Goal: Find specific page/section: Find specific page/section

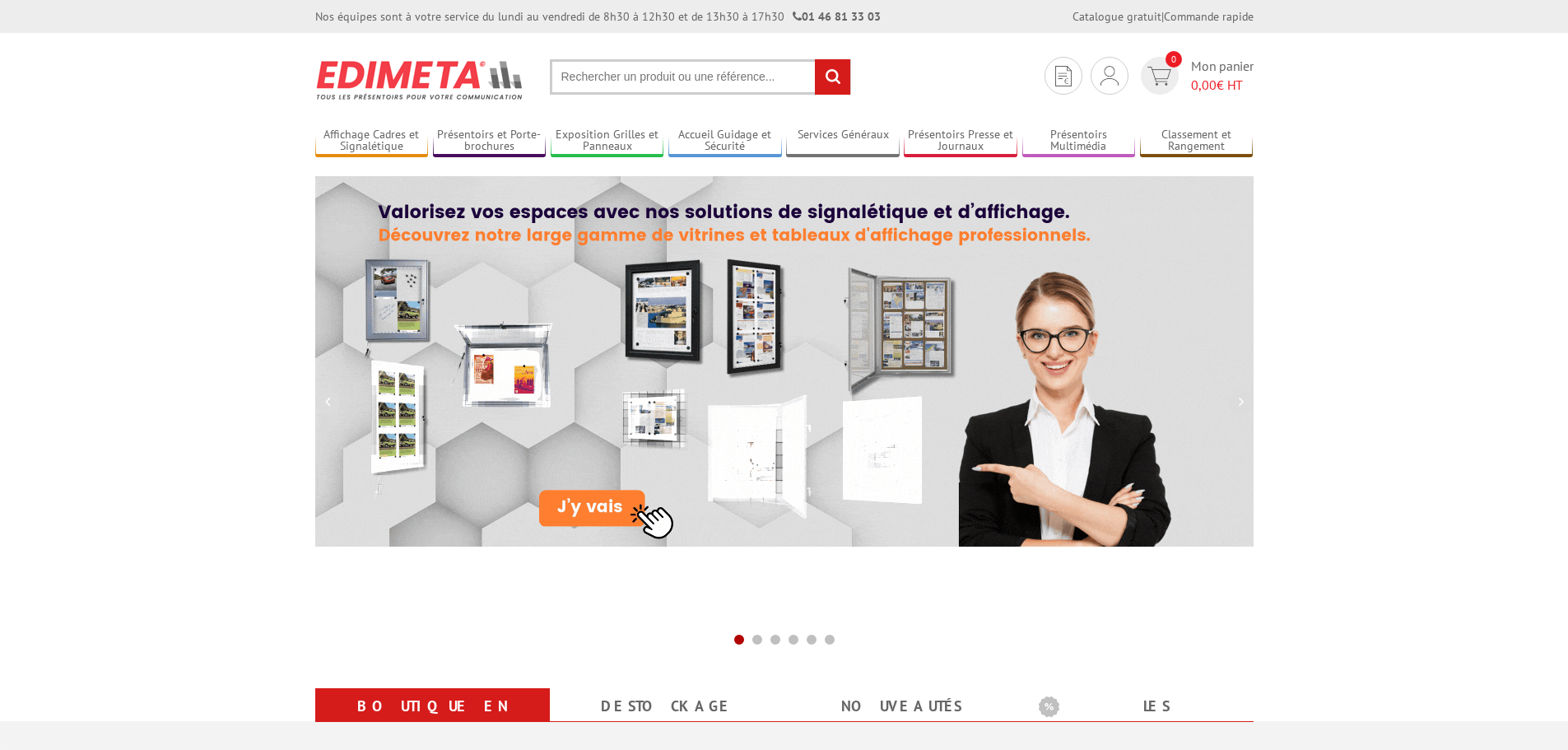
click at [571, 74] on input "text" at bounding box center [700, 78] width 302 height 36
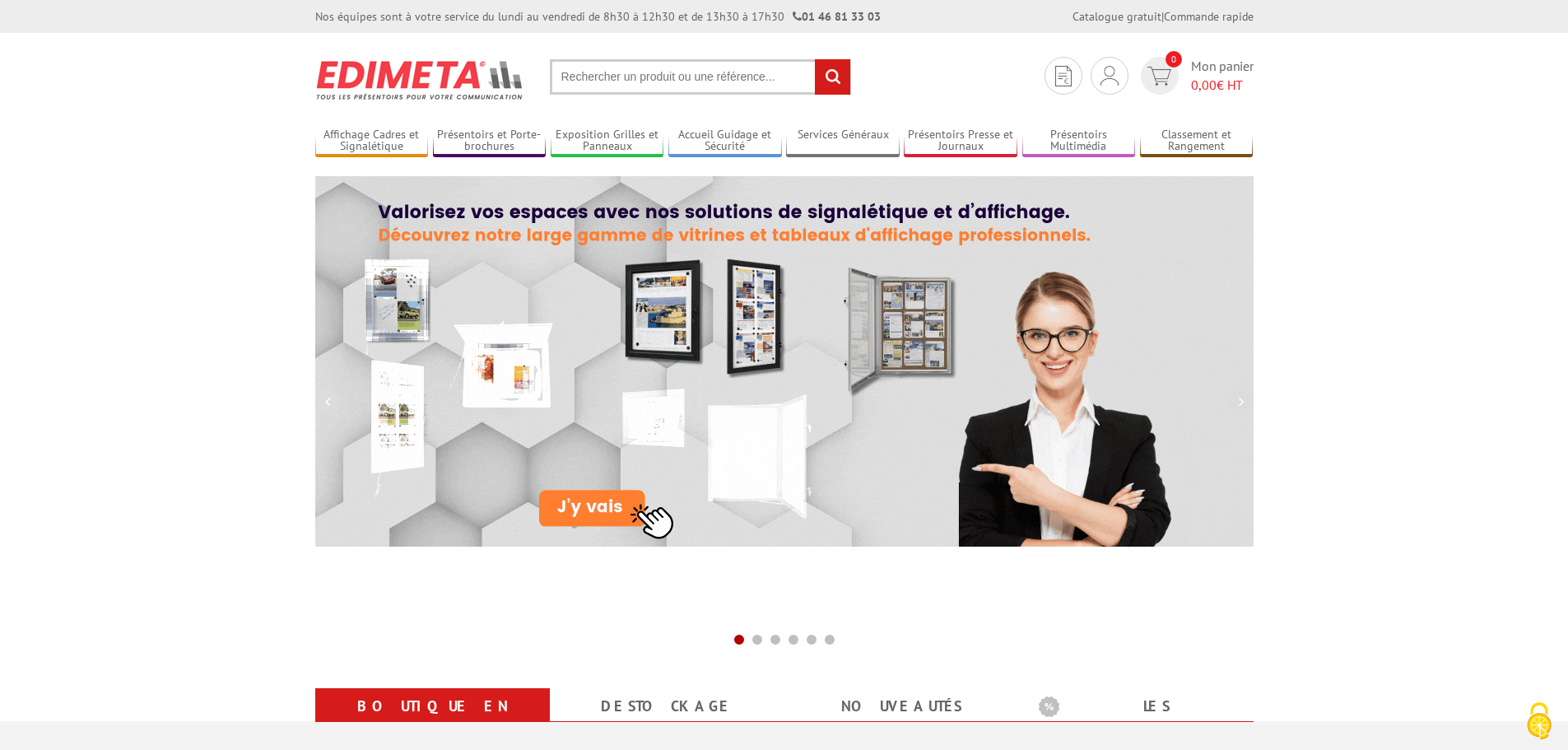
click at [581, 71] on input "text" at bounding box center [700, 78] width 302 height 36
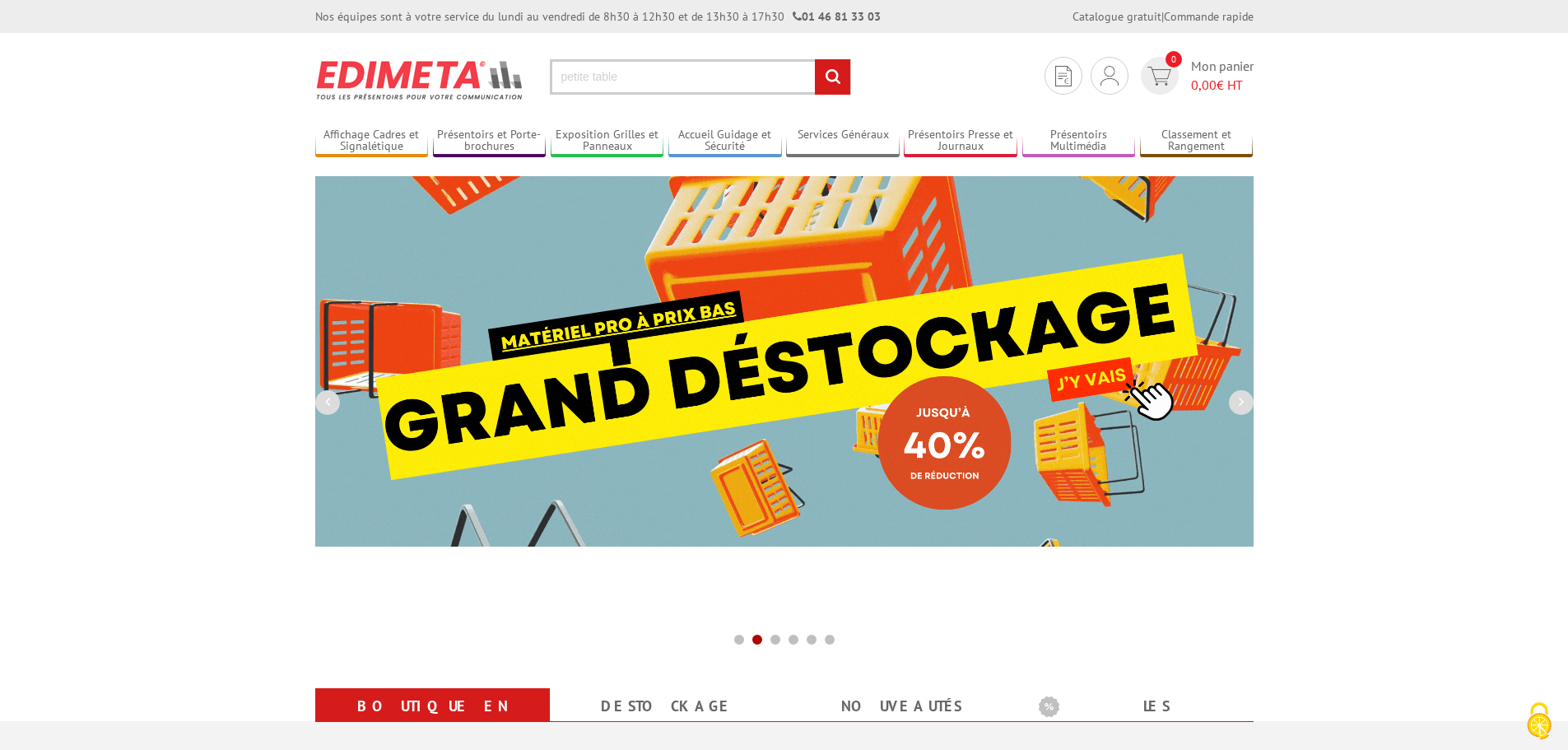
type input "petite table"
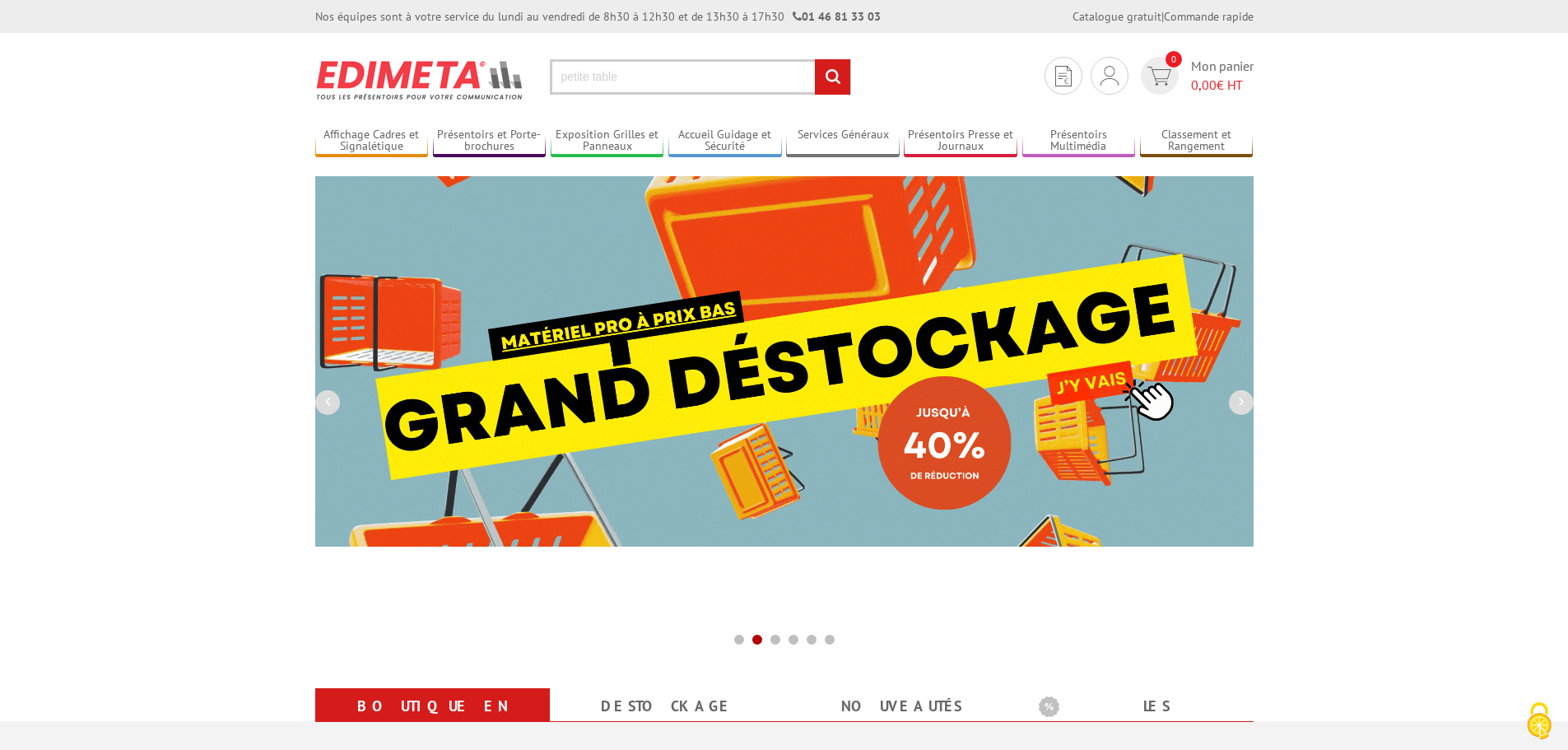
click at [814, 60] on input "rechercher" at bounding box center [832, 78] width 36 height 36
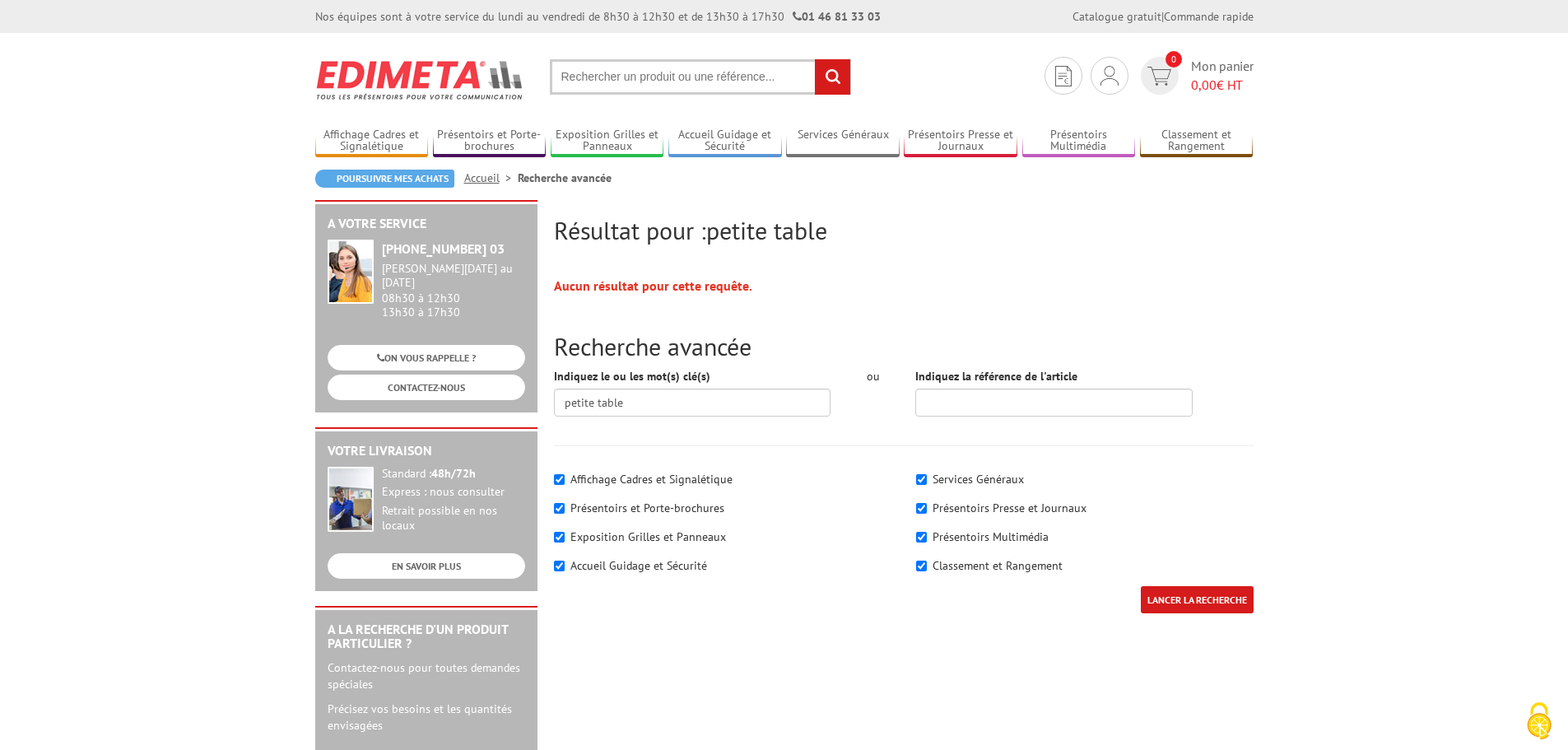
click at [581, 70] on input "text" at bounding box center [700, 78] width 302 height 36
click at [617, 71] on input "text" at bounding box center [700, 78] width 302 height 36
click at [607, 84] on input "text" at bounding box center [700, 78] width 302 height 36
drag, startPoint x: 579, startPoint y: 72, endPoint x: 648, endPoint y: 140, distance: 96.9
click at [580, 72] on input "text" at bounding box center [700, 78] width 302 height 36
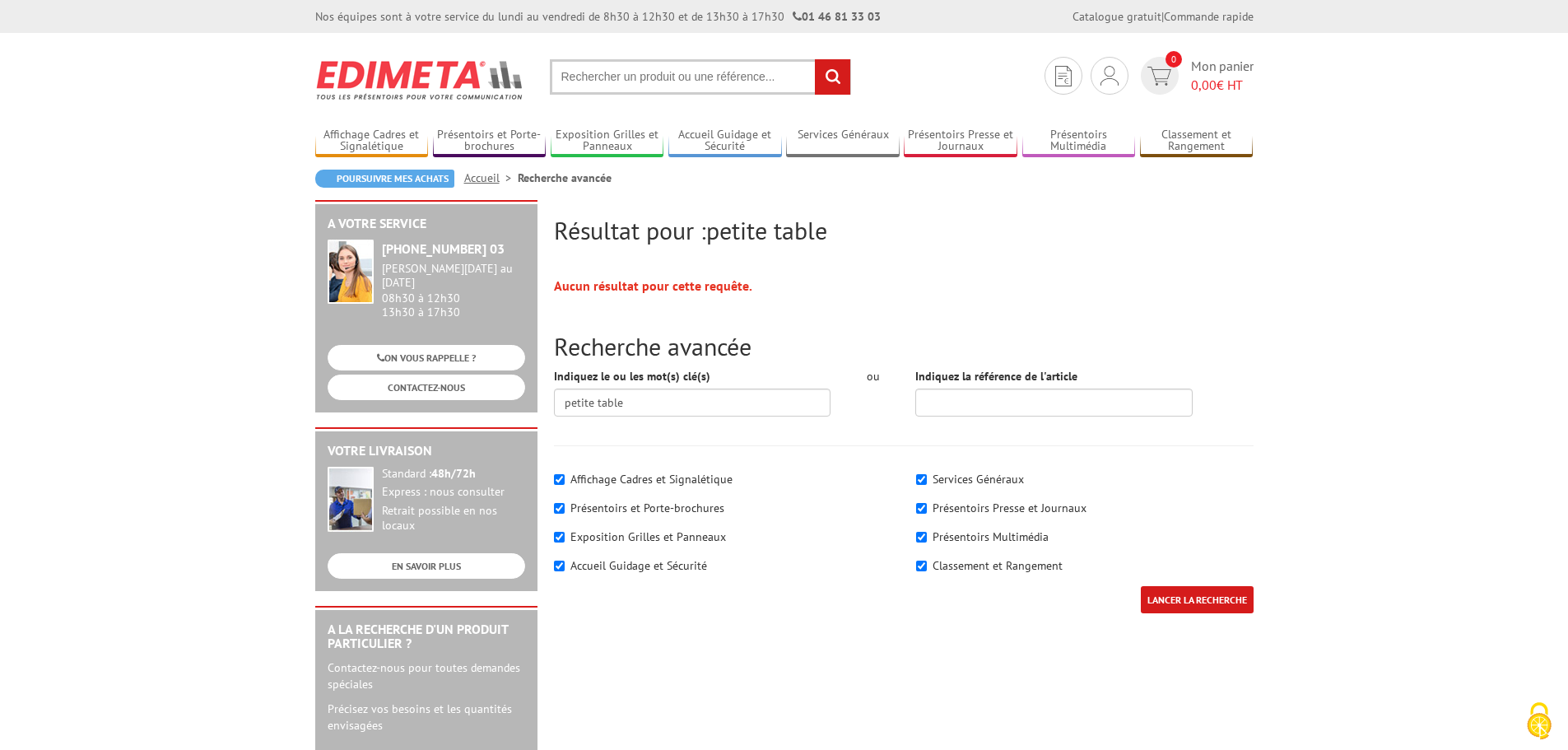
click at [585, 74] on input "text" at bounding box center [700, 78] width 302 height 36
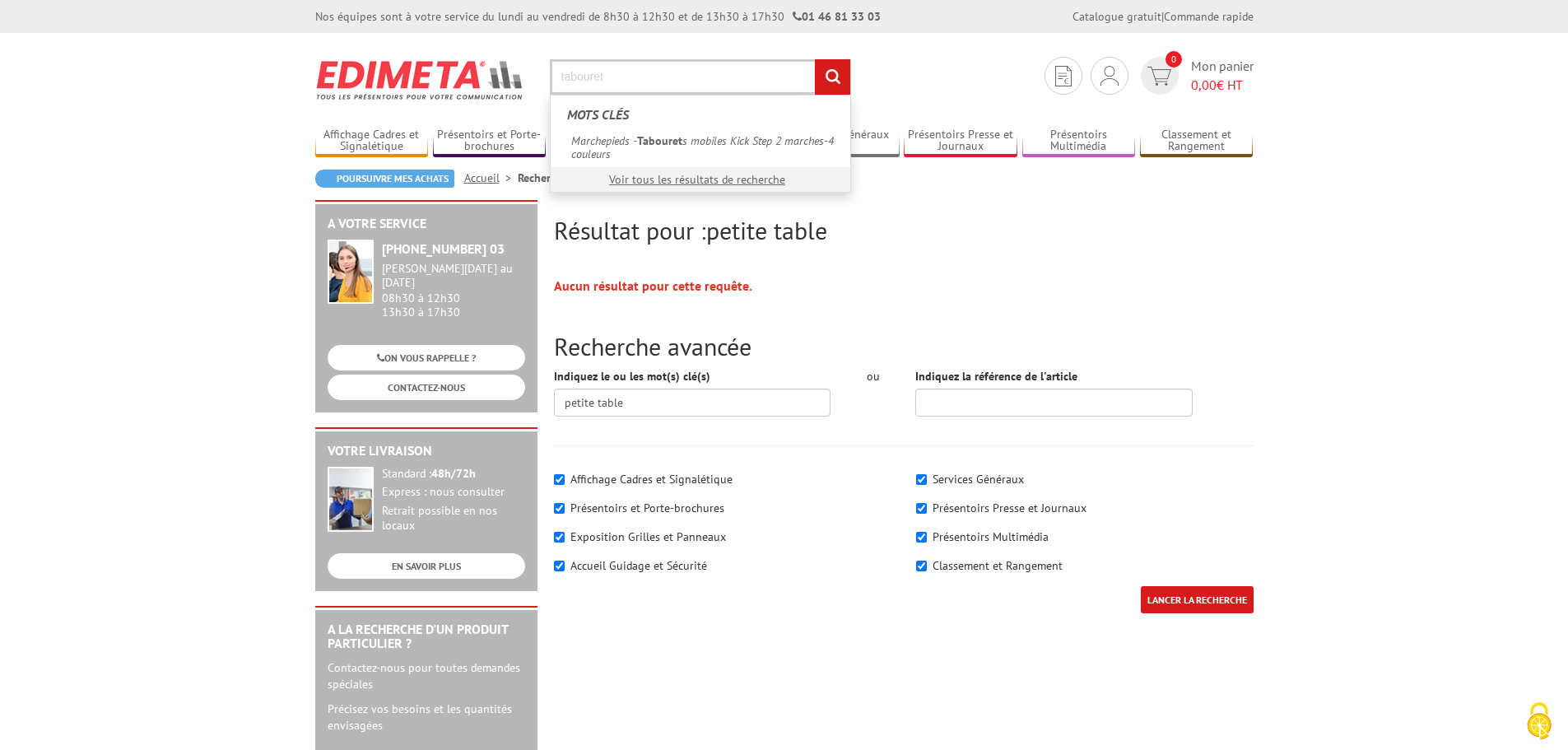
type input "tabouret"
click at [814, 60] on input "rechercher" at bounding box center [832, 78] width 36 height 36
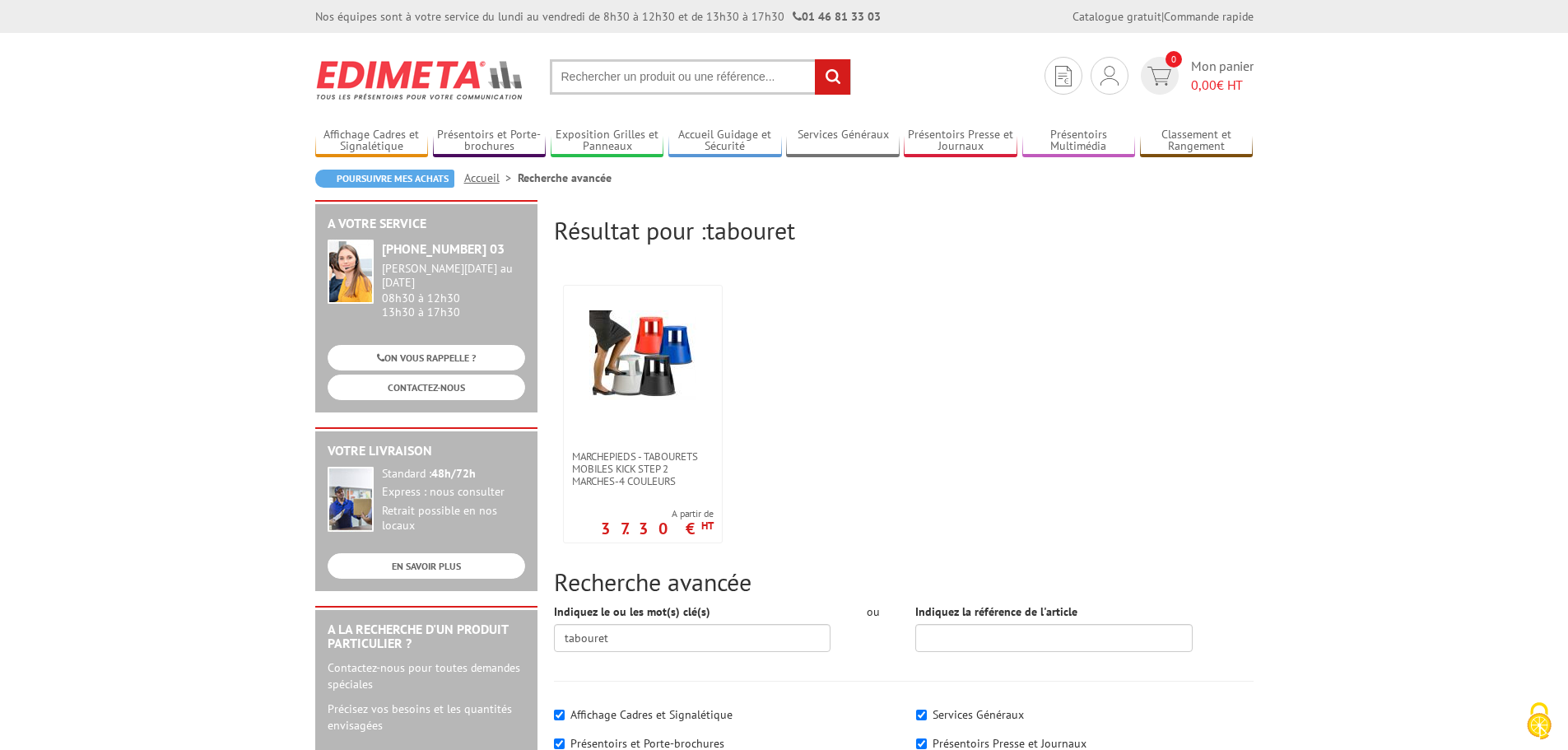
click at [577, 64] on input "text" at bounding box center [700, 78] width 302 height 36
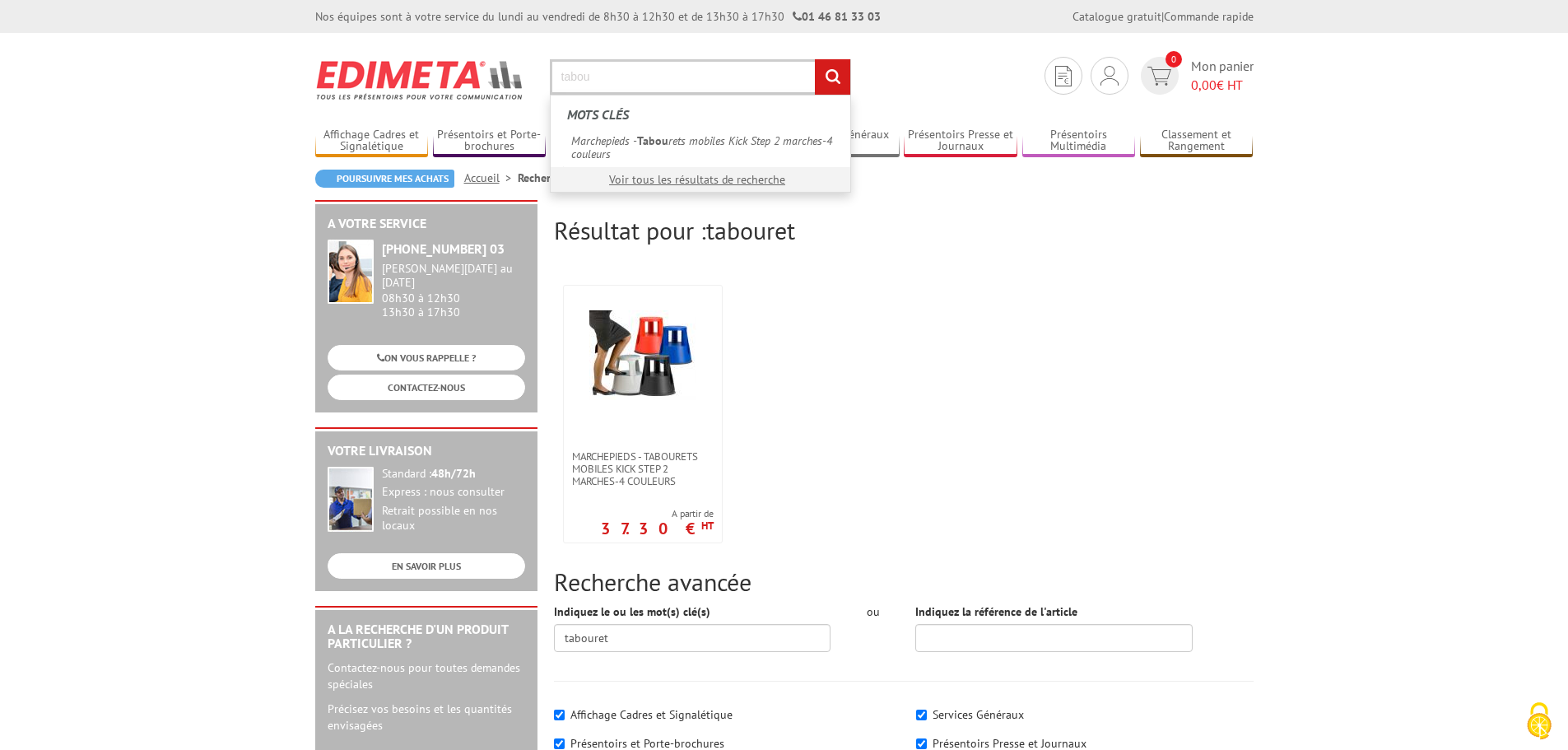
type input "tabou"
